Goal: Ask a question

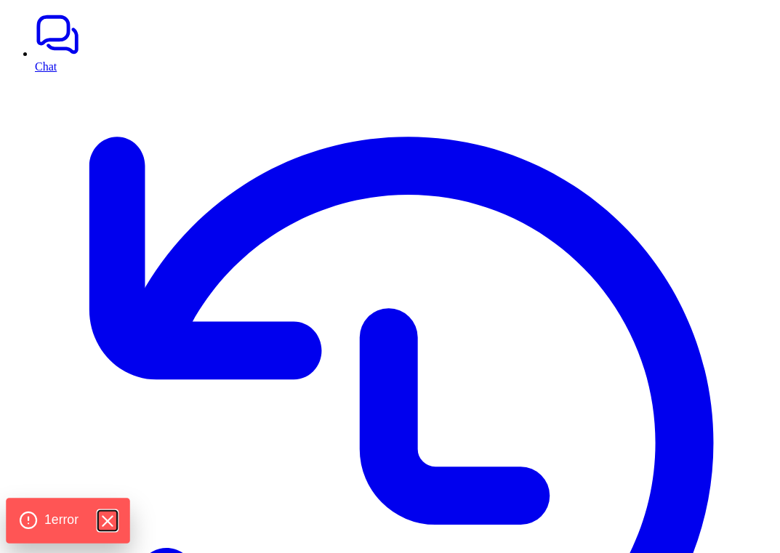
click at [114, 521] on icon "Hide Errors" at bounding box center [106, 521] width 19 height 19
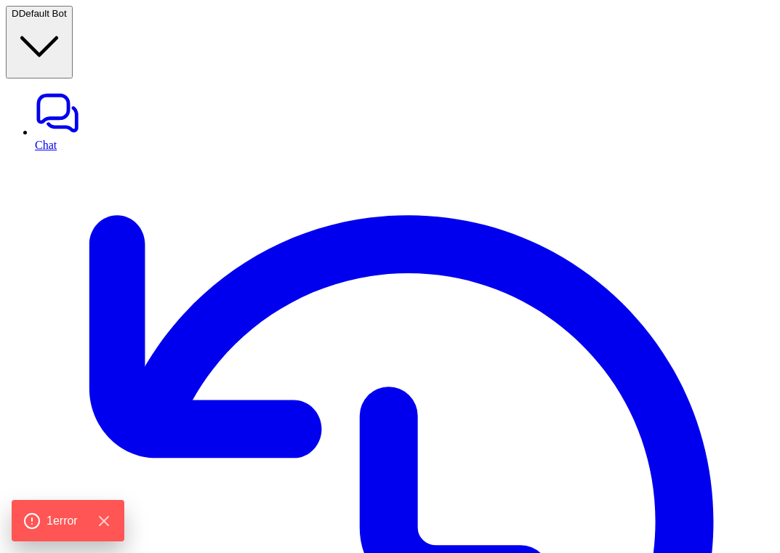
type textarea "**********"
